Goal: Navigation & Orientation: Go to known website

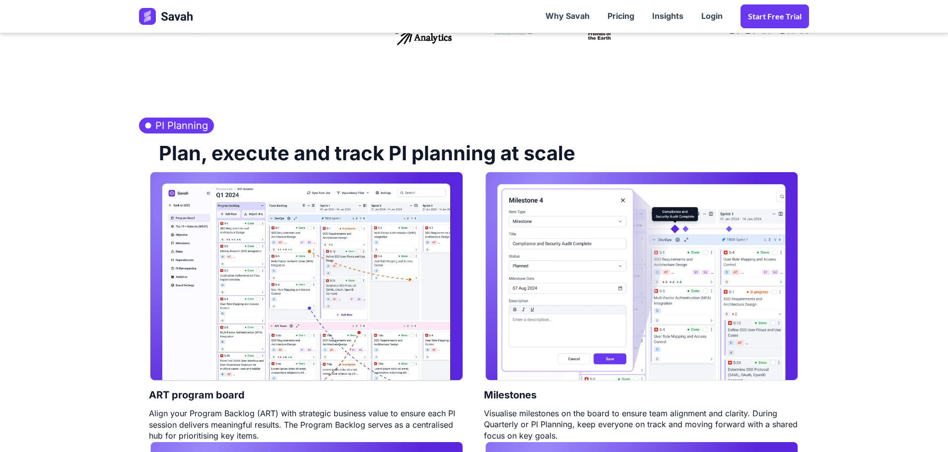
click at [324, 246] on img at bounding box center [306, 276] width 315 height 211
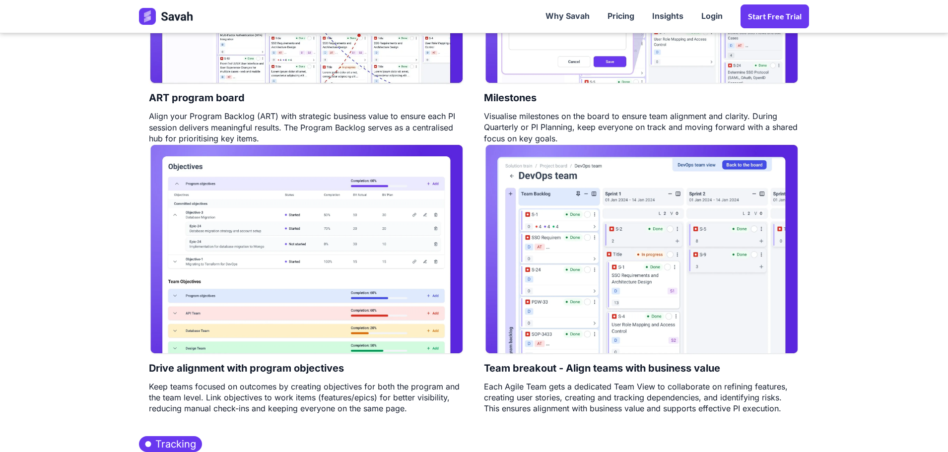
scroll to position [731, 0]
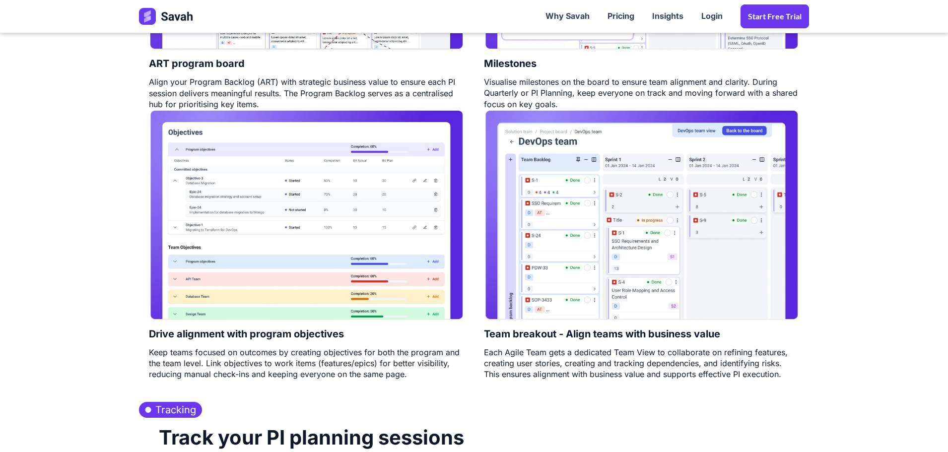
click at [310, 226] on img at bounding box center [306, 215] width 315 height 211
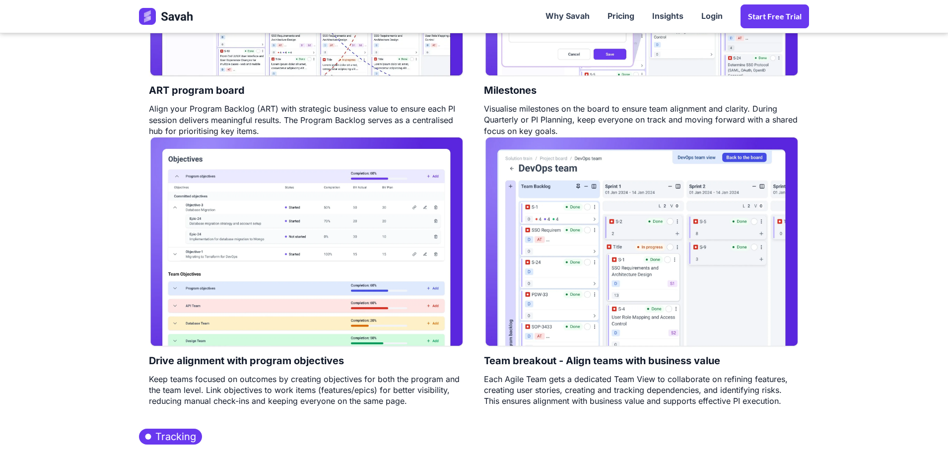
scroll to position [704, 0]
click at [234, 219] on img at bounding box center [306, 242] width 315 height 211
click at [287, 249] on img at bounding box center [306, 242] width 315 height 211
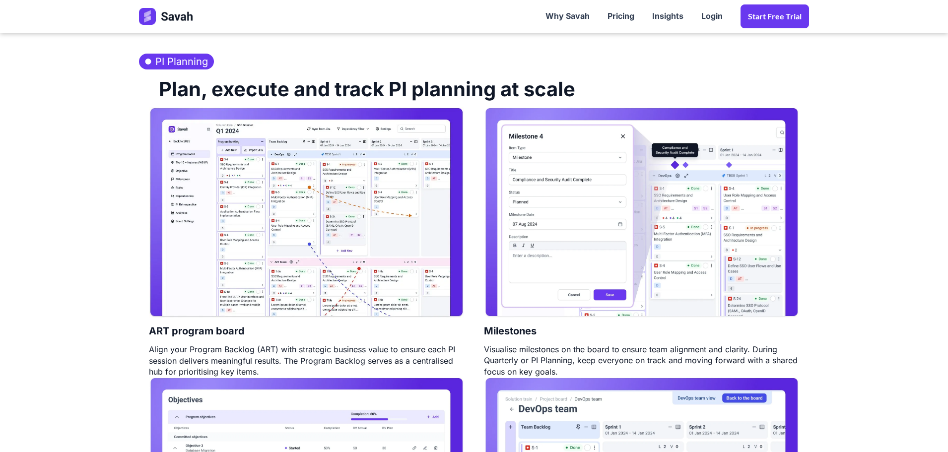
scroll to position [461, 0]
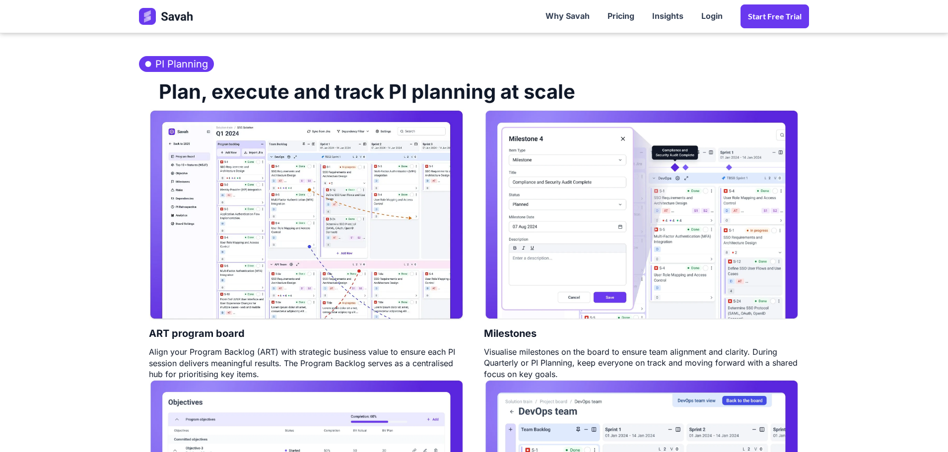
click at [285, 152] on img at bounding box center [306, 215] width 315 height 211
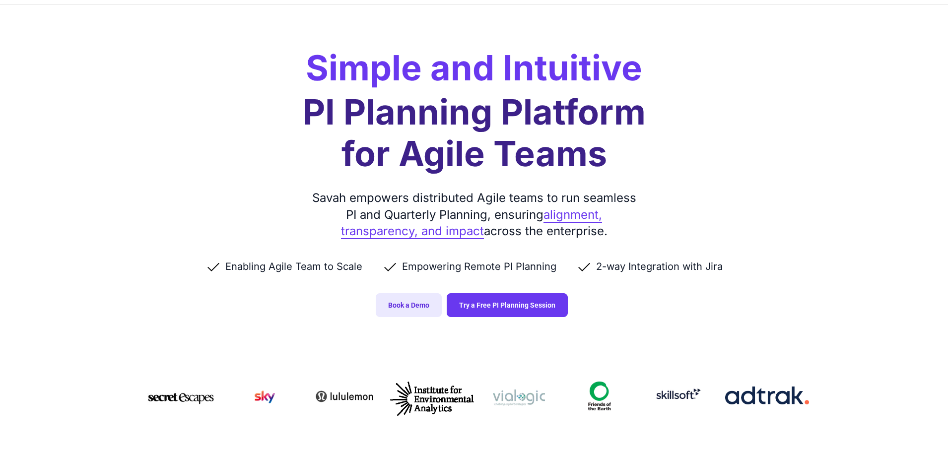
scroll to position [27, 0]
